Goal: Check status: Check status

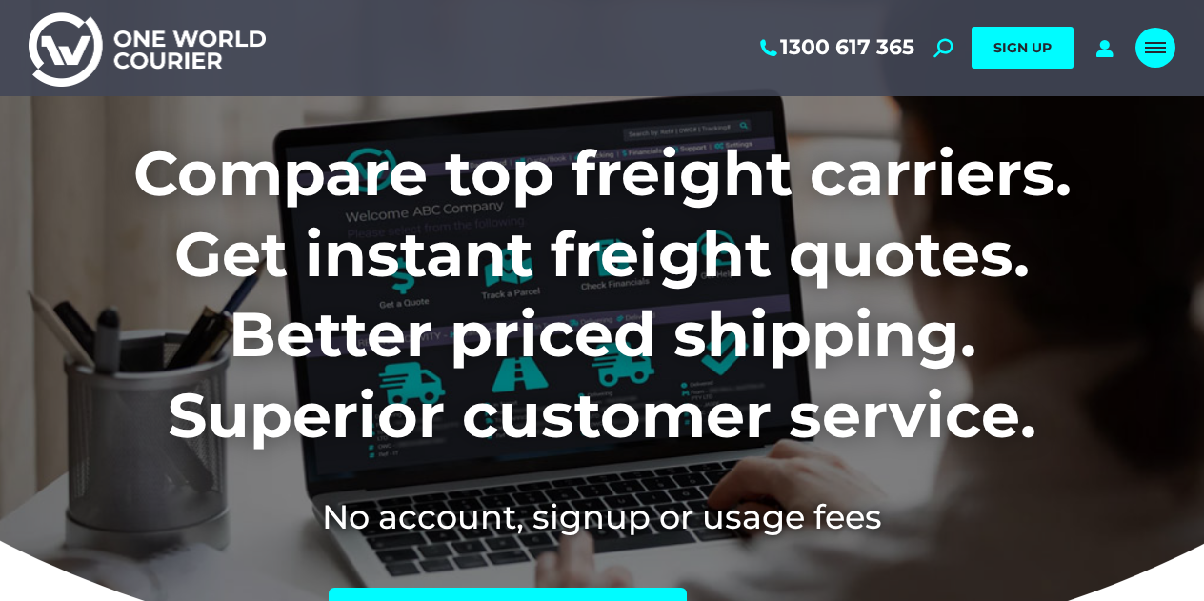
click at [1165, 44] on div "Mobile menu icon" at bounding box center [1155, 47] width 21 height 15
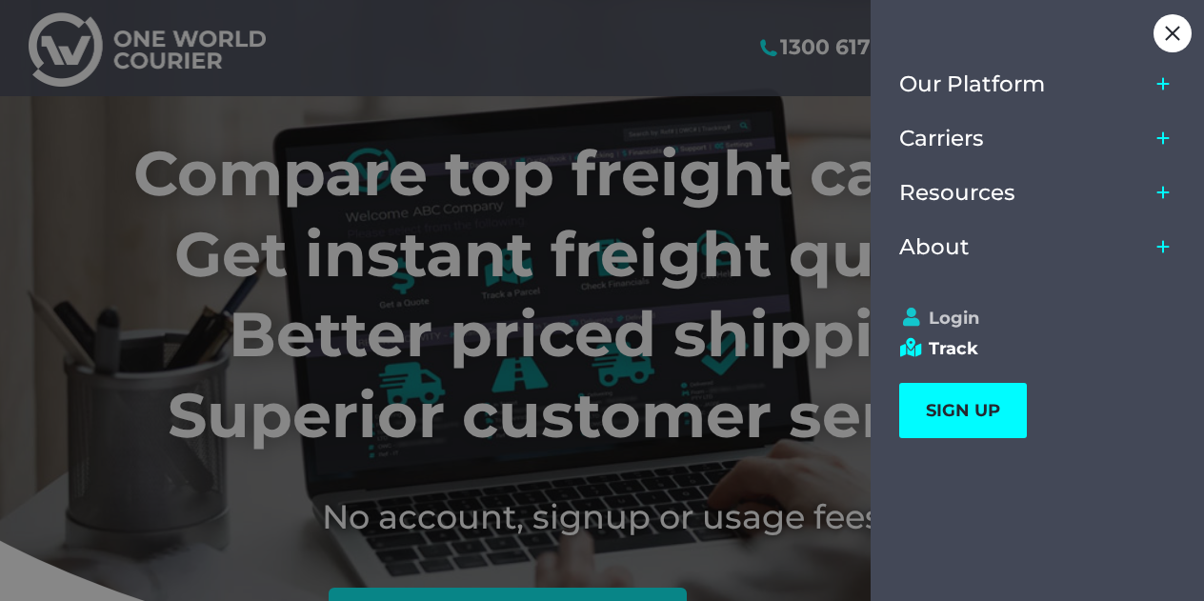
click at [962, 313] on link "Login" at bounding box center [1028, 318] width 259 height 21
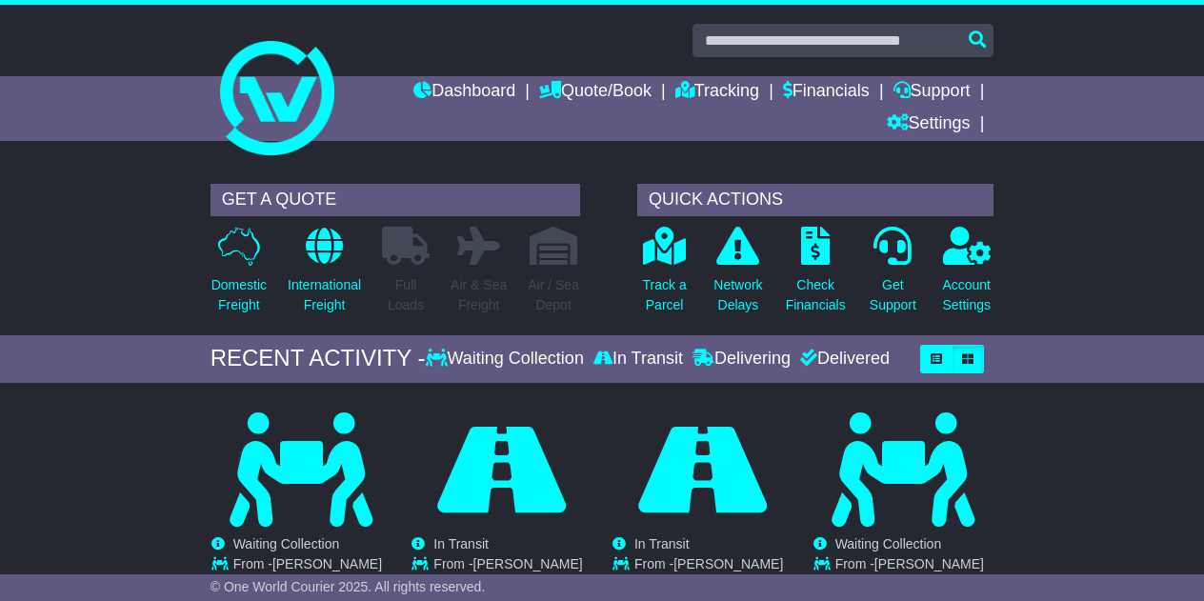
scroll to position [194, 0]
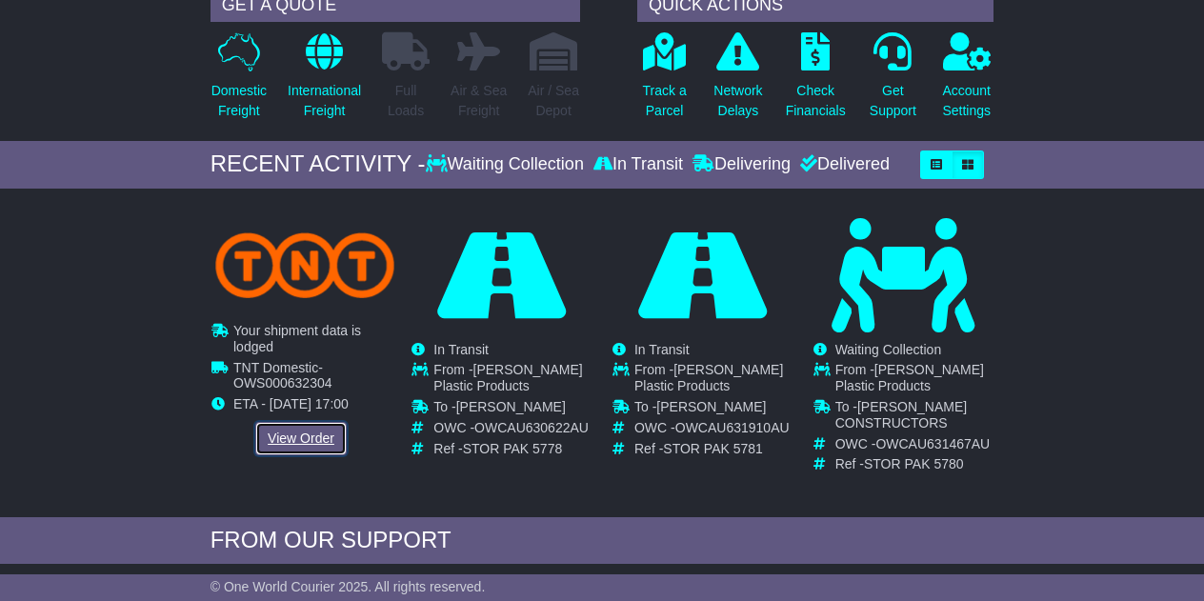
click at [298, 435] on link "View Order" at bounding box center [300, 438] width 91 height 33
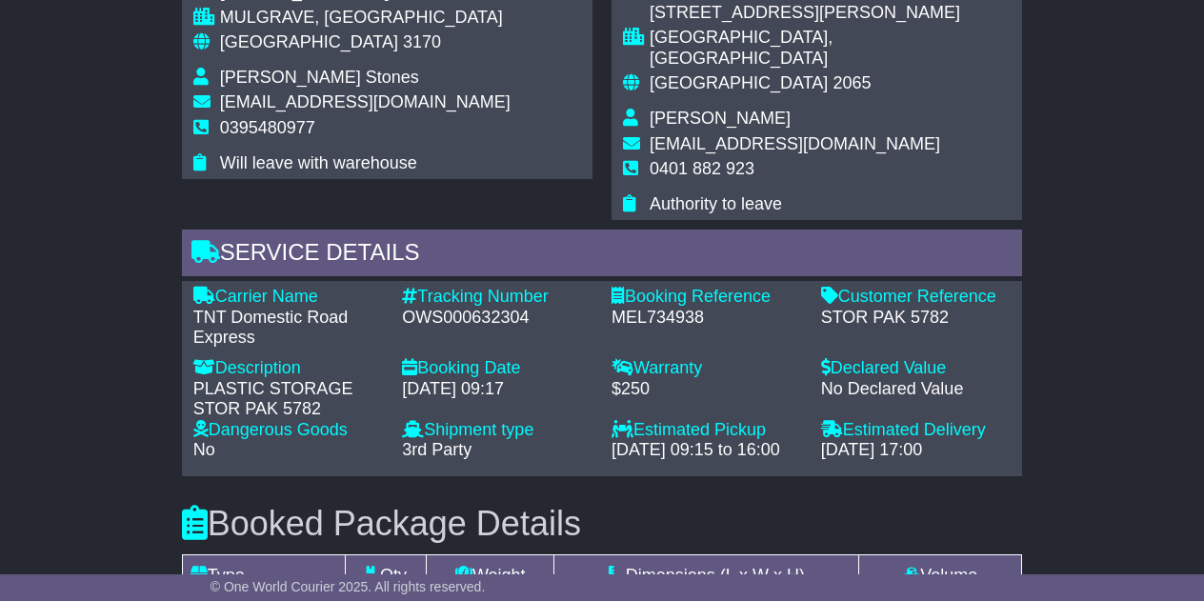
scroll to position [1419, 0]
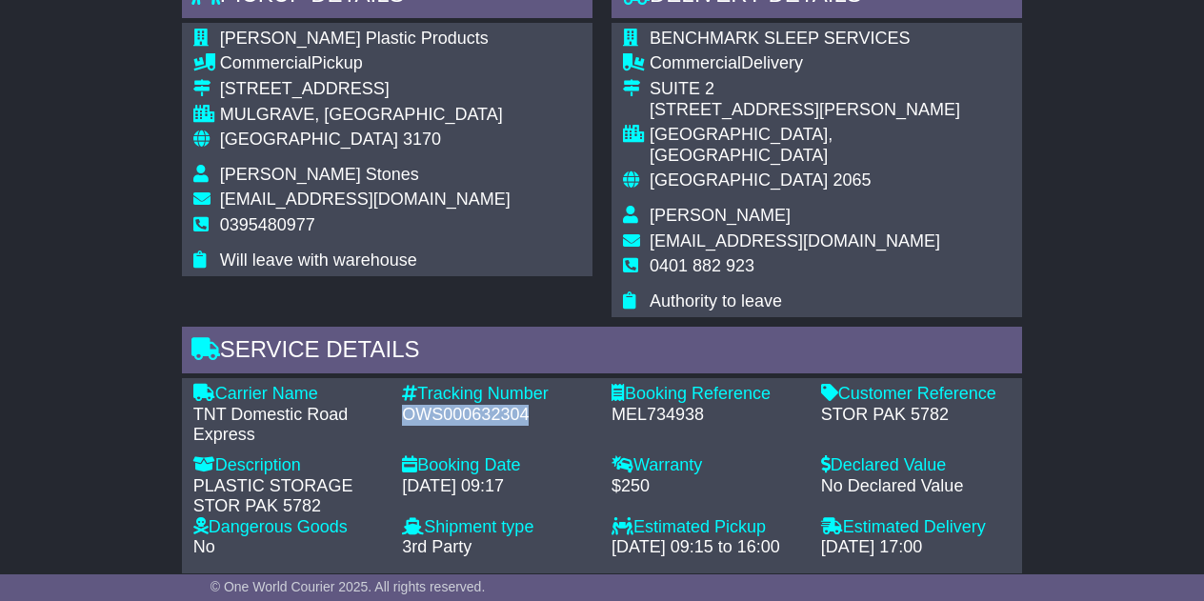
drag, startPoint x: 407, startPoint y: 376, endPoint x: 532, endPoint y: 374, distance: 124.8
click at [532, 405] on div "OWS000632304" at bounding box center [497, 415] width 191 height 21
copy div "OWS000632304"
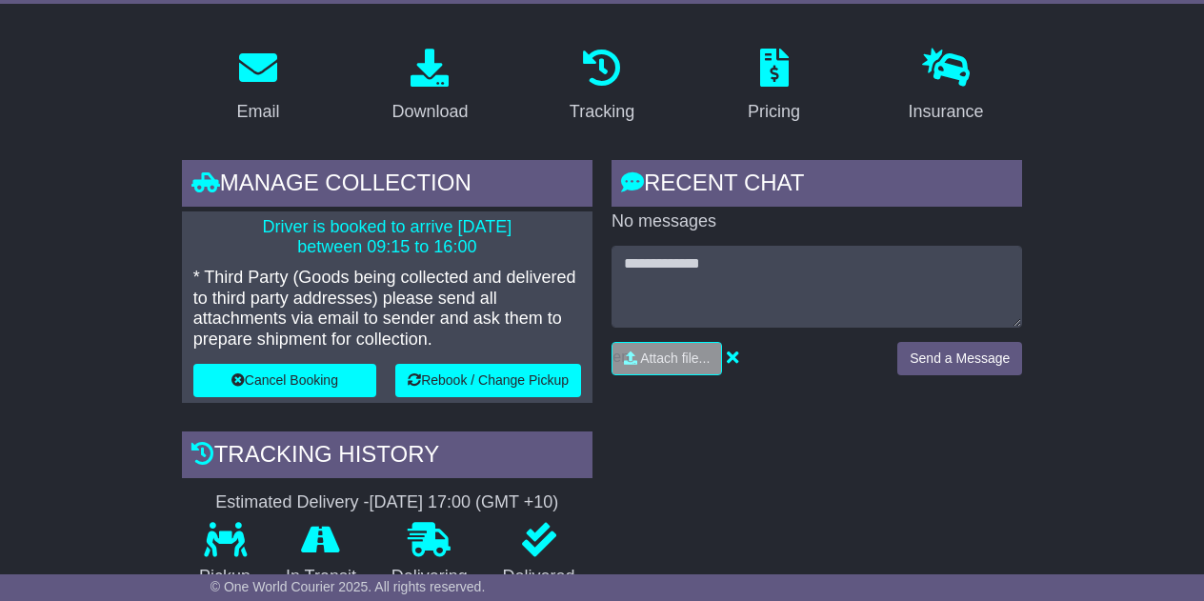
scroll to position [0, 0]
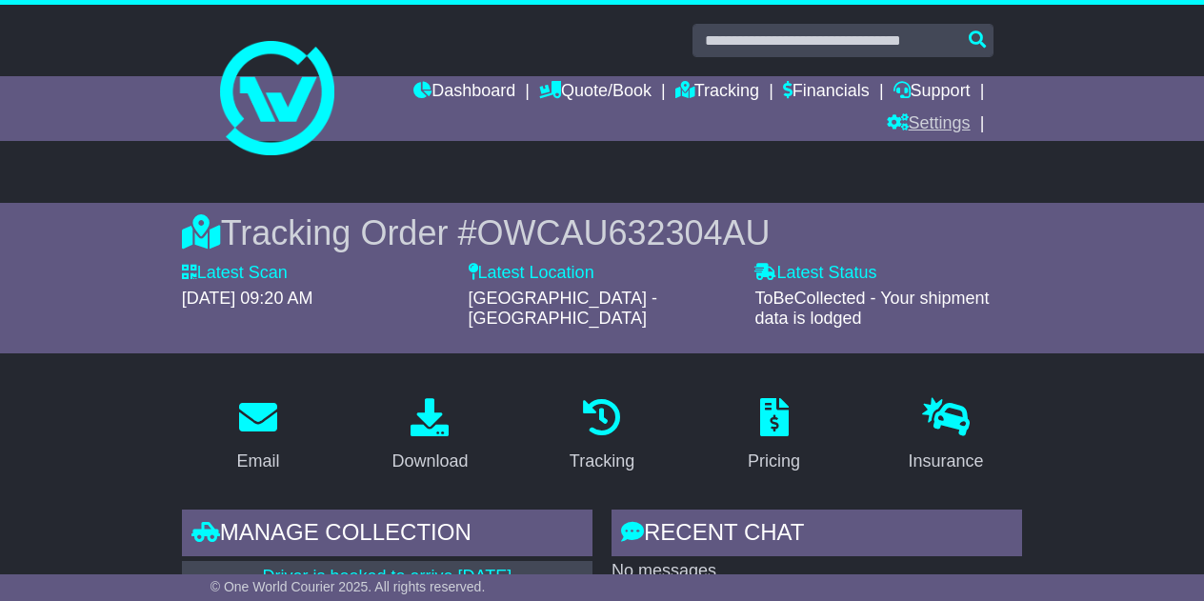
click at [914, 117] on link "Settings" at bounding box center [929, 125] width 84 height 32
click at [936, 162] on link "Settings" at bounding box center [963, 157] width 151 height 21
